Goal: Navigation & Orientation: Find specific page/section

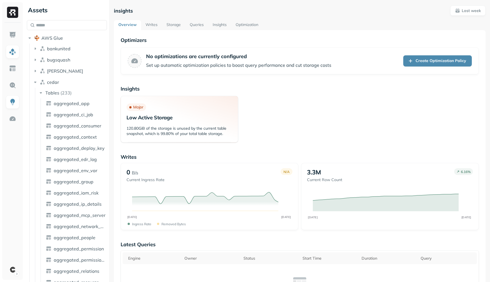
scroll to position [1043, 0]
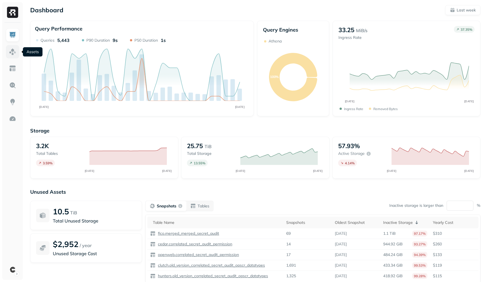
click at [9, 58] on link at bounding box center [12, 51] width 13 height 13
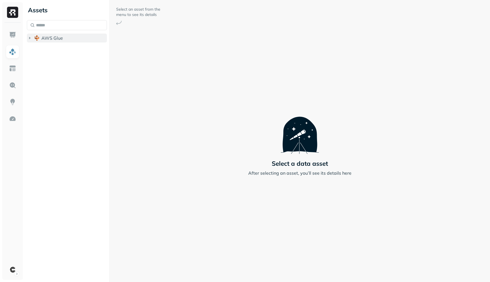
click at [32, 39] on icon "button" at bounding box center [30, 38] width 6 height 6
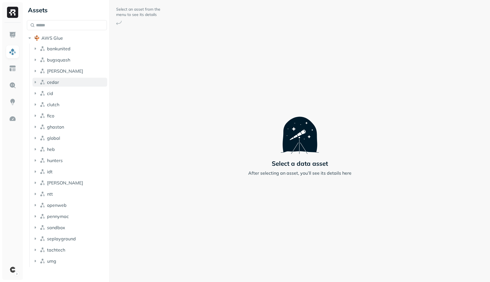
click at [33, 83] on icon "button" at bounding box center [35, 82] width 6 height 6
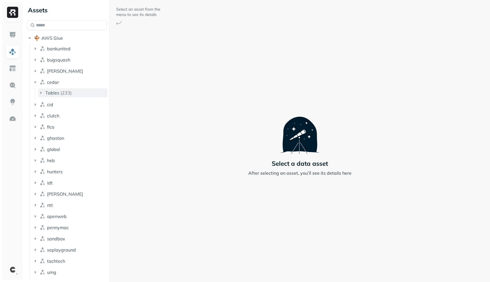
click at [42, 95] on icon "button" at bounding box center [41, 93] width 6 height 6
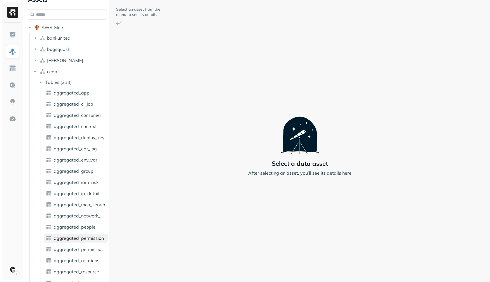
scroll to position [14, 0]
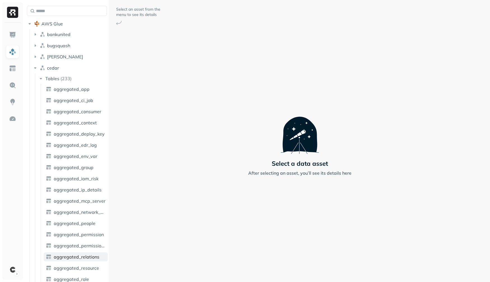
click at [79, 259] on span "aggregated_relations" at bounding box center [77, 257] width 46 height 6
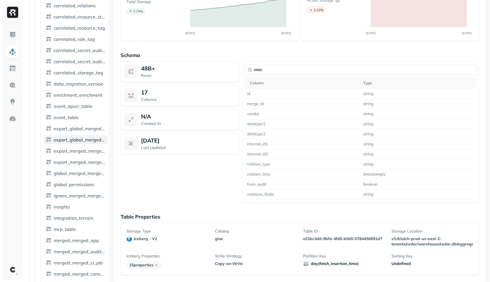
scroll to position [1008, 0]
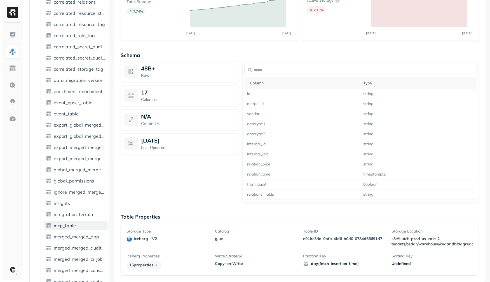
click at [73, 228] on span "mcp_table" at bounding box center [65, 226] width 22 height 6
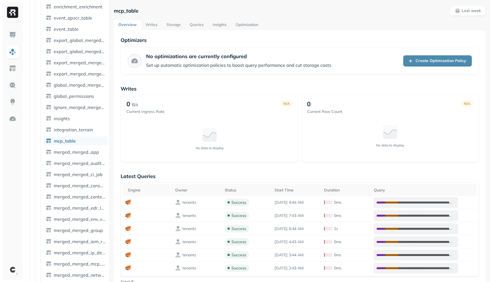
scroll to position [3, 0]
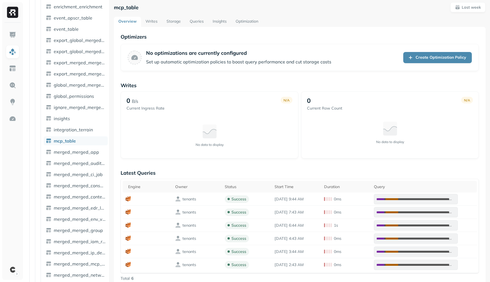
click at [169, 25] on link "Storage" at bounding box center [173, 22] width 23 height 10
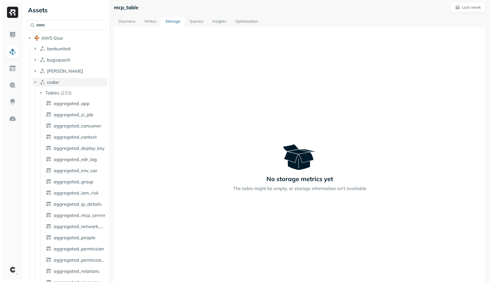
scroll to position [3, 0]
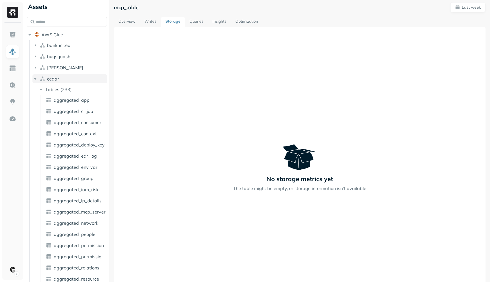
click at [34, 79] on icon "button" at bounding box center [35, 79] width 6 height 6
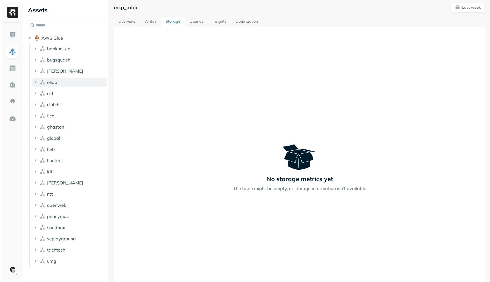
scroll to position [0, 0]
click at [35, 217] on icon "button" at bounding box center [35, 216] width 1 height 2
click at [40, 227] on icon "button" at bounding box center [40, 227] width 1 height 2
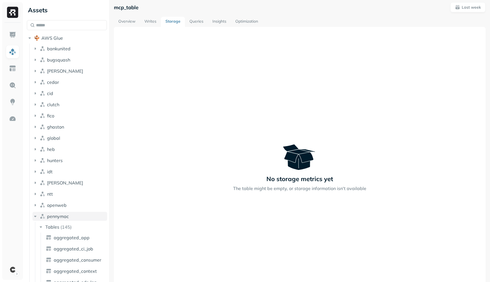
click at [34, 217] on icon "button" at bounding box center [35, 217] width 6 height 6
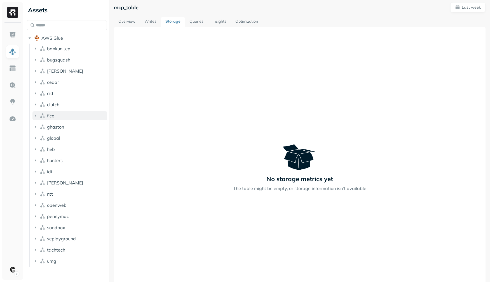
click at [35, 118] on icon "button" at bounding box center [35, 116] width 6 height 6
click at [42, 129] on icon "button" at bounding box center [41, 127] width 6 height 6
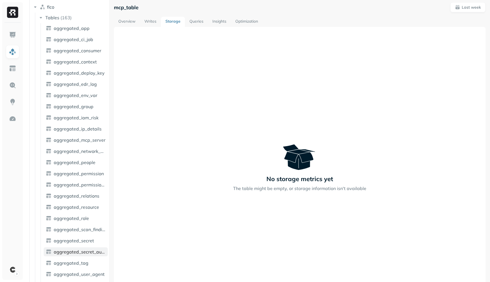
scroll to position [122, 0]
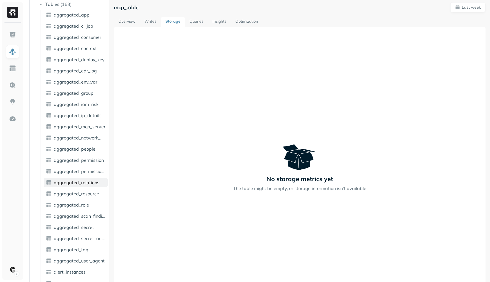
click at [83, 183] on span "aggregated_relations" at bounding box center [77, 183] width 46 height 6
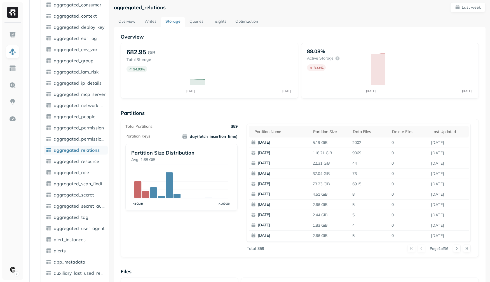
click at [83, 183] on link "aggregated_scan_finding" at bounding box center [76, 183] width 64 height 9
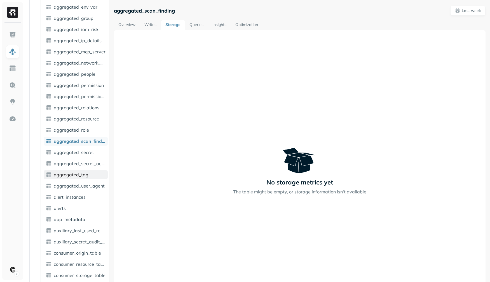
scroll to position [197, 0]
click at [75, 112] on link "aggregated_relations" at bounding box center [76, 107] width 64 height 9
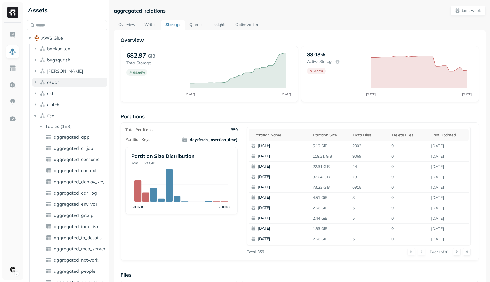
click at [36, 81] on icon "button" at bounding box center [35, 82] width 6 height 6
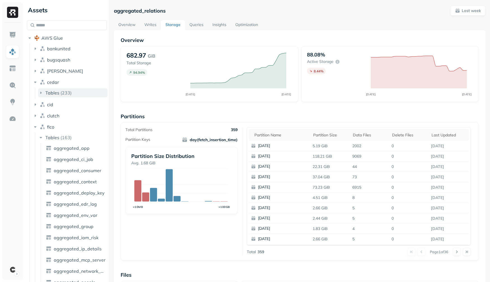
click at [39, 95] on icon "button" at bounding box center [41, 93] width 6 height 6
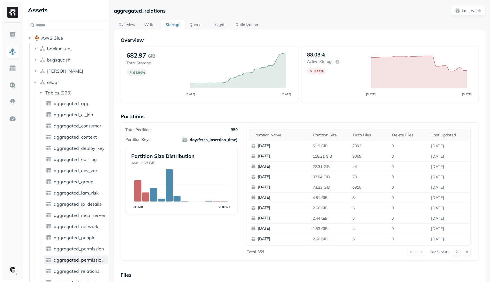
scroll to position [7, 0]
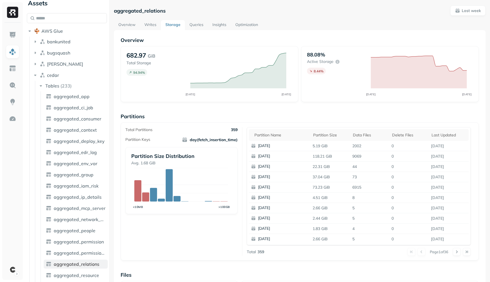
click at [62, 262] on span "aggregated_relations" at bounding box center [77, 264] width 46 height 6
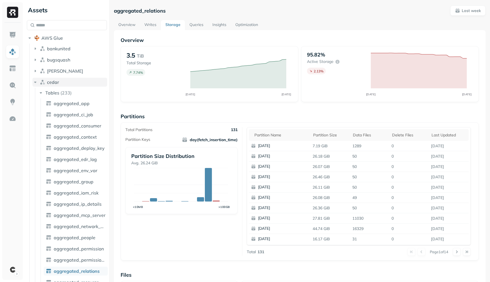
click at [34, 83] on icon "button" at bounding box center [35, 82] width 6 height 6
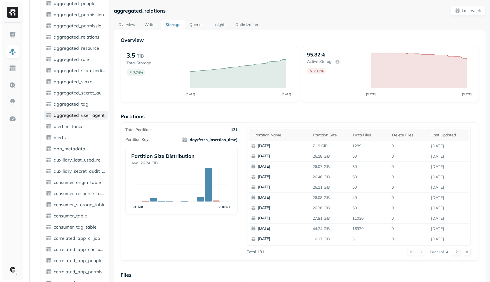
scroll to position [261, 0]
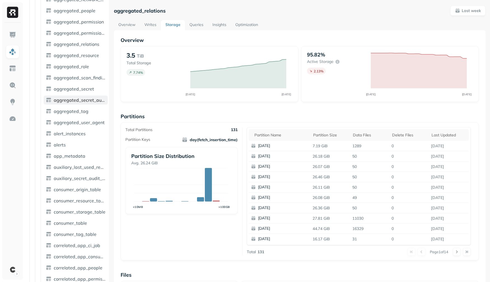
click at [69, 99] on span "aggregated_secret_audit" at bounding box center [80, 100] width 52 height 6
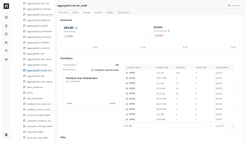
scroll to position [220, 0]
